Goal: Information Seeking & Learning: Learn about a topic

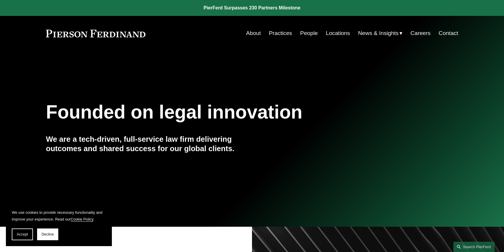
click at [305, 34] on link "People" at bounding box center [309, 33] width 18 height 11
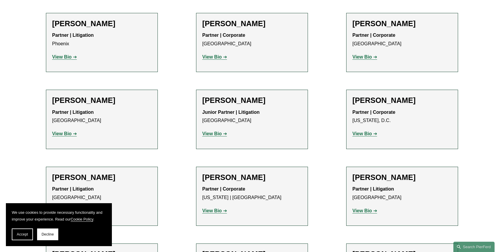
scroll to position [6820, 0]
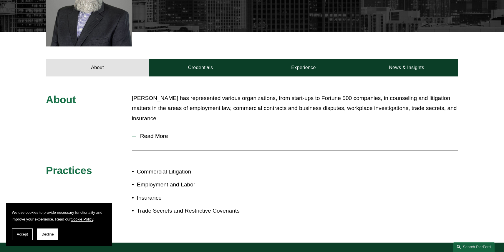
scroll to position [225, 0]
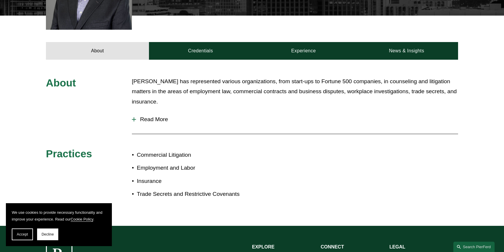
click at [134, 117] on div at bounding box center [134, 119] width 1 height 4
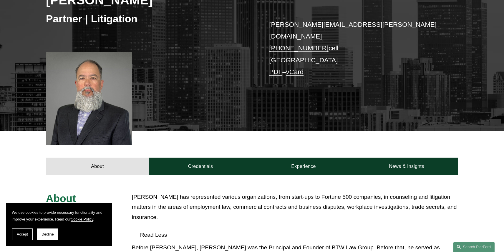
scroll to position [0, 0]
